Goal: Task Accomplishment & Management: Use online tool/utility

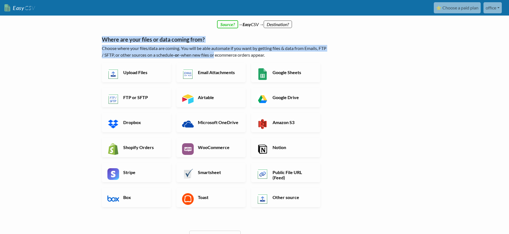
drag, startPoint x: 99, startPoint y: 39, endPoint x: 225, endPoint y: 55, distance: 126.6
click at [225, 55] on div "← back Thanks for signing up! Set up your Import Flow and Upload Page in 1 minu…" at bounding box center [214, 142] width 237 height 250
click at [225, 55] on p "Choose where your files/data are coming. You will be able automate if you want …" at bounding box center [215, 51] width 226 height 13
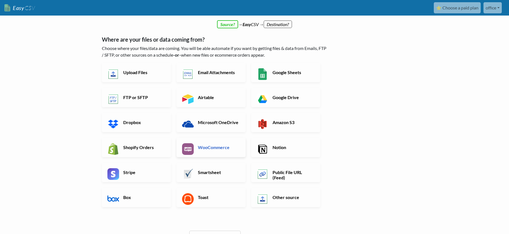
click at [192, 154] on img at bounding box center [188, 149] width 12 height 12
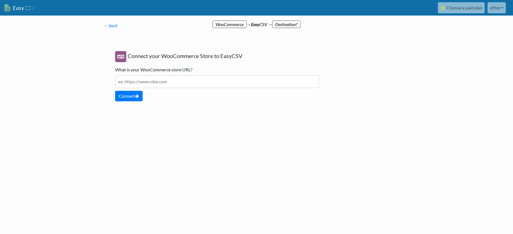
click at [155, 84] on input "text" at bounding box center [217, 81] width 204 height 13
drag, startPoint x: 204, startPoint y: 69, endPoint x: 198, endPoint y: 71, distance: 6.7
click at [198, 71] on div "Connect your WooCommerce Store to EasyCSV What is your WooCommerce store URL? P…" at bounding box center [217, 76] width 215 height 61
click at [197, 71] on div "Connect your WooCommerce Store to EasyCSV What is your WooCommerce store URL? P…" at bounding box center [217, 76] width 215 height 61
click at [141, 86] on input "text" at bounding box center [217, 81] width 204 height 13
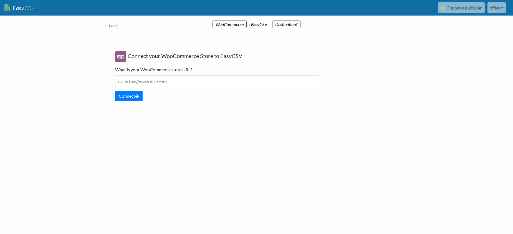
click at [166, 83] on input "text" at bounding box center [217, 81] width 204 height 13
paste input "[URL][DOMAIN_NAME]"
type input "[URL][DOMAIN_NAME]"
click at [133, 96] on button "Connect" at bounding box center [128, 96] width 27 height 11
